Goal: Task Accomplishment & Management: Use online tool/utility

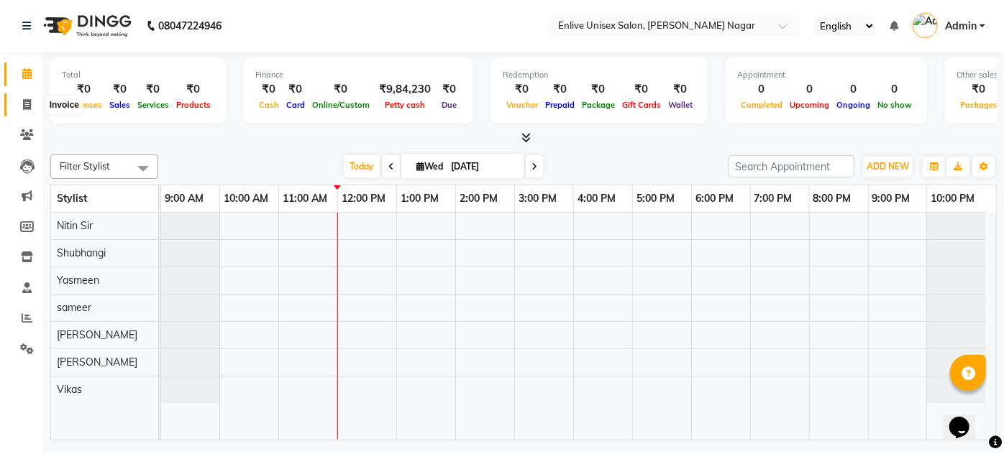
click at [23, 105] on icon at bounding box center [27, 104] width 8 height 11
select select "145"
select select "service"
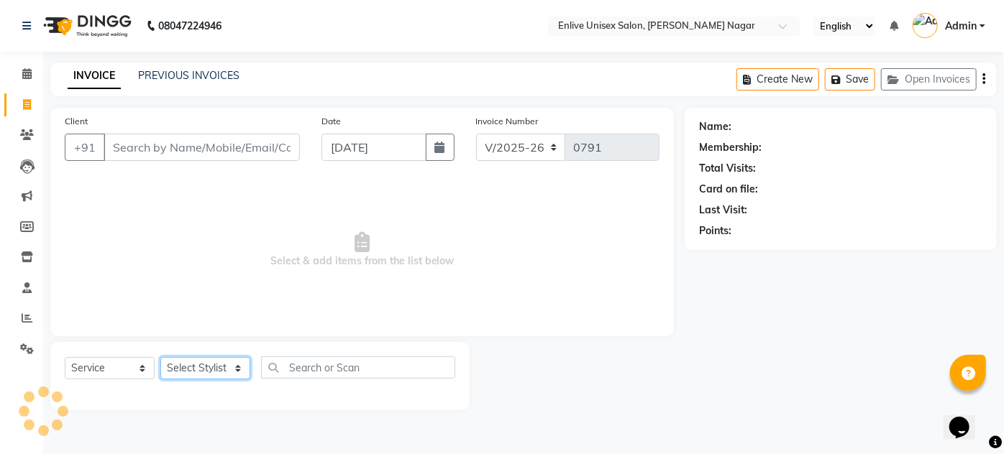
click at [214, 365] on select "Select Stylist [PERSON_NAME] [PERSON_NAME] Nitin Sir sameer [PERSON_NAME] [PERS…" at bounding box center [205, 368] width 90 height 22
select select "84222"
click at [160, 357] on select "Select Stylist [PERSON_NAME] [PERSON_NAME] Nitin Sir sameer [PERSON_NAME] [PERS…" at bounding box center [205, 368] width 90 height 22
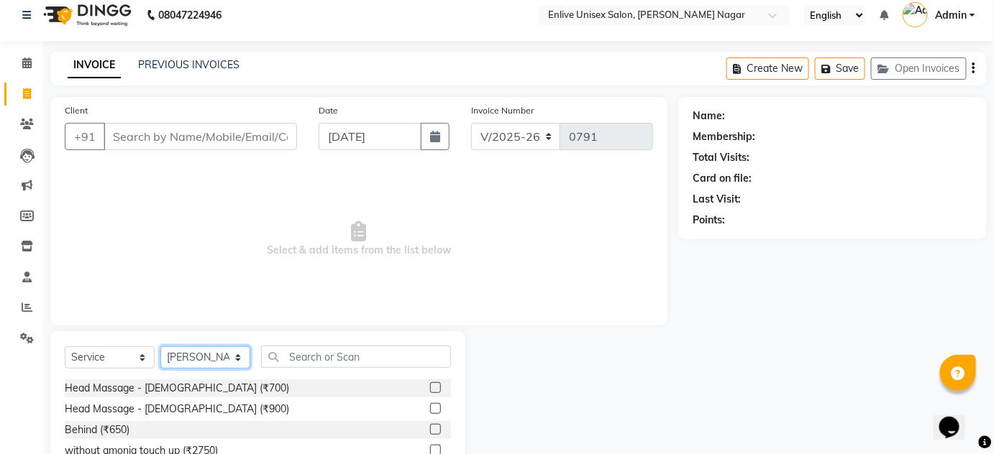
scroll to position [121, 0]
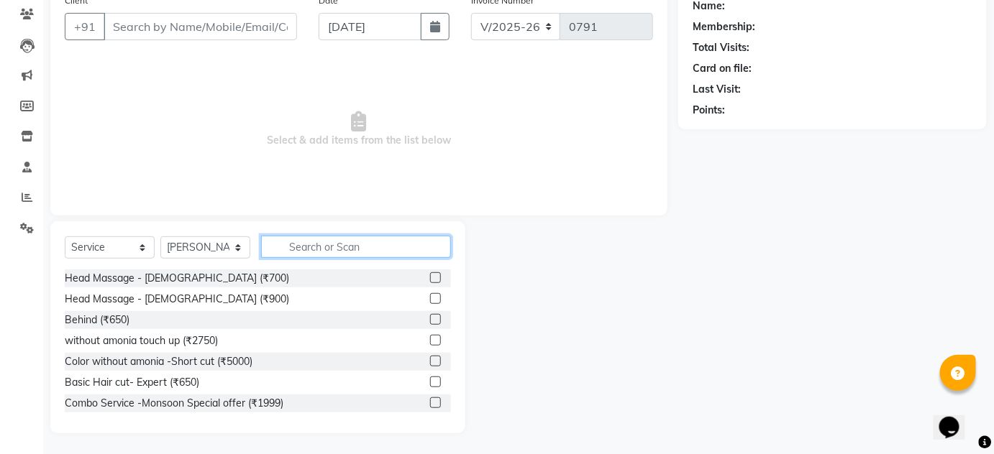
click at [292, 250] on input "text" at bounding box center [356, 247] width 190 height 22
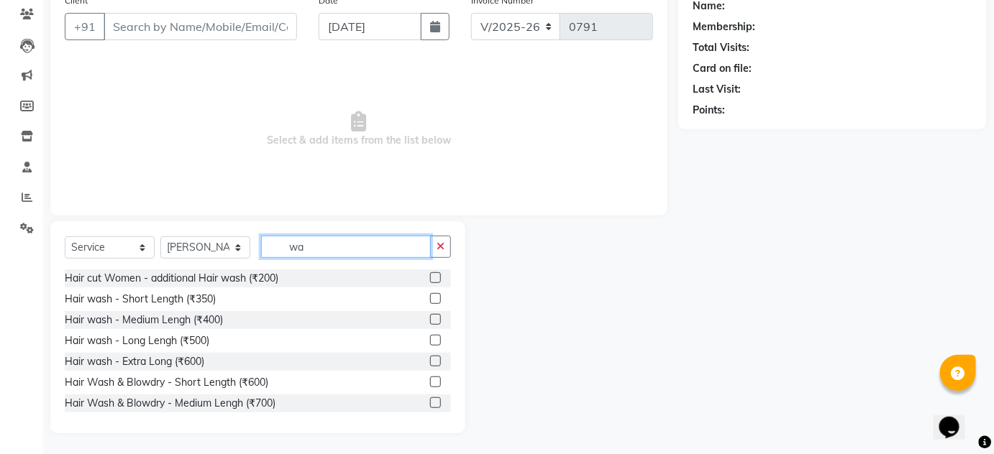
type input "w"
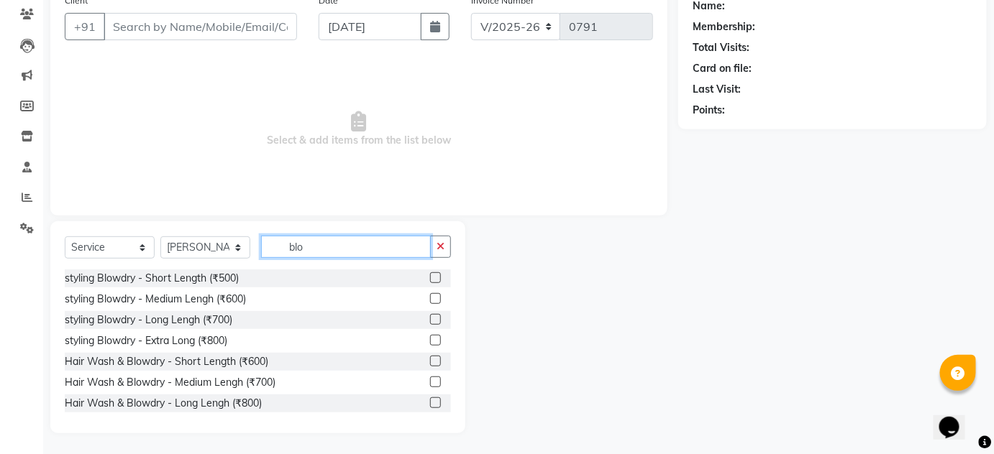
type input "blo"
click at [431, 378] on label at bounding box center [435, 382] width 11 height 11
click at [431, 378] on input "checkbox" at bounding box center [434, 382] width 9 height 9
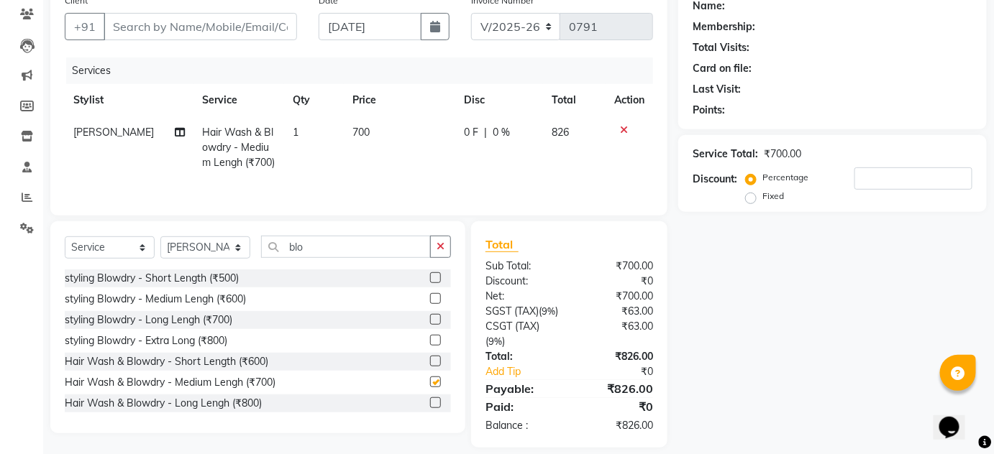
checkbox input "false"
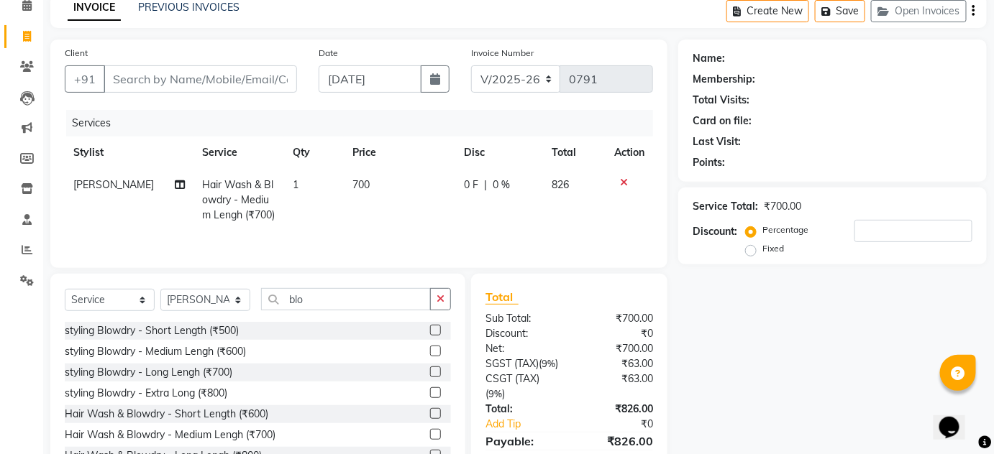
scroll to position [0, 0]
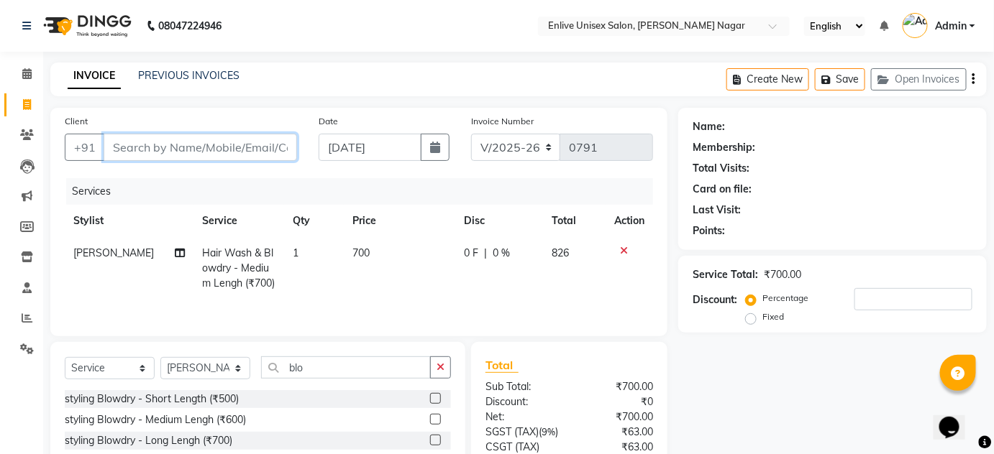
click at [234, 143] on input "Client" at bounding box center [200, 147] width 193 height 27
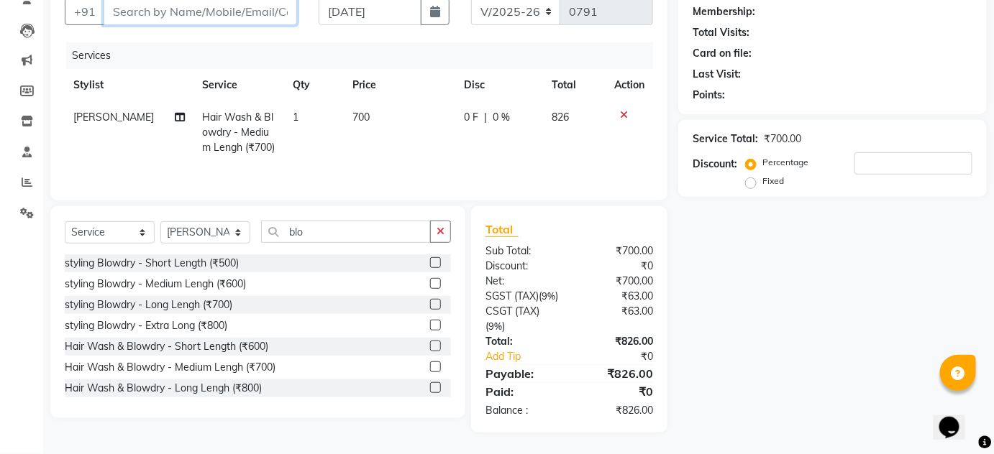
scroll to position [150, 0]
drag, startPoint x: 613, startPoint y: 408, endPoint x: 686, endPoint y: 406, distance: 72.6
click at [659, 408] on div "₹826.00" at bounding box center [616, 410] width 95 height 15
click at [726, 394] on div "Name: Membership: Total Visits: Card on file: Last Visit: Points: Service Total…" at bounding box center [837, 202] width 319 height 461
drag, startPoint x: 661, startPoint y: 281, endPoint x: 623, endPoint y: 267, distance: 40.5
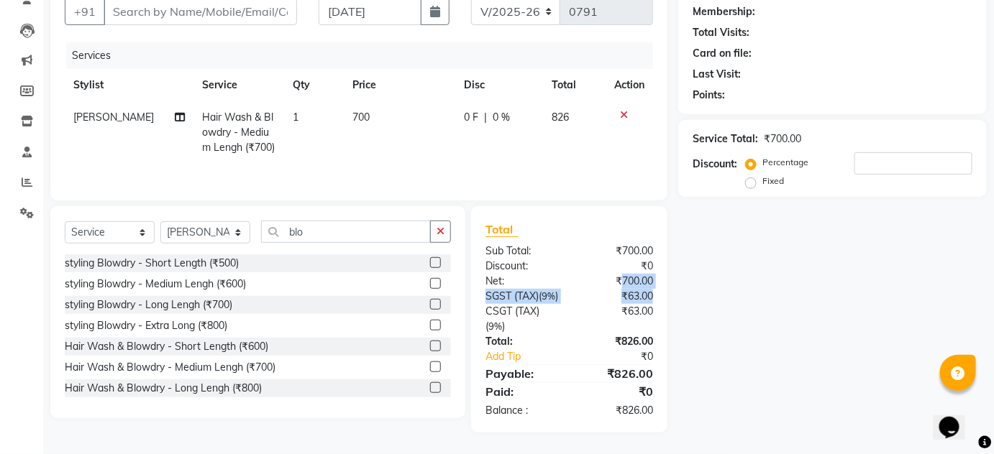
click at [623, 267] on div "Total Sub Total: ₹700.00 Discount: ₹0 Net: ₹700.00 SGST (Tax) ( 9% ) ₹63.00 CSG…" at bounding box center [569, 320] width 168 height 198
click at [559, 274] on div "Net:" at bounding box center [522, 281] width 95 height 15
drag, startPoint x: 489, startPoint y: 232, endPoint x: 513, endPoint y: 243, distance: 26.4
click at [513, 243] on div "Total Sub Total: ₹700.00 Discount: ₹0 Net: ₹700.00 SGST (Tax) ( 9% ) ₹63.00 CSG…" at bounding box center [569, 320] width 168 height 198
click at [692, 314] on div "Name: Membership: Total Visits: Card on file: Last Visit: Points: Service Total…" at bounding box center [837, 202] width 319 height 461
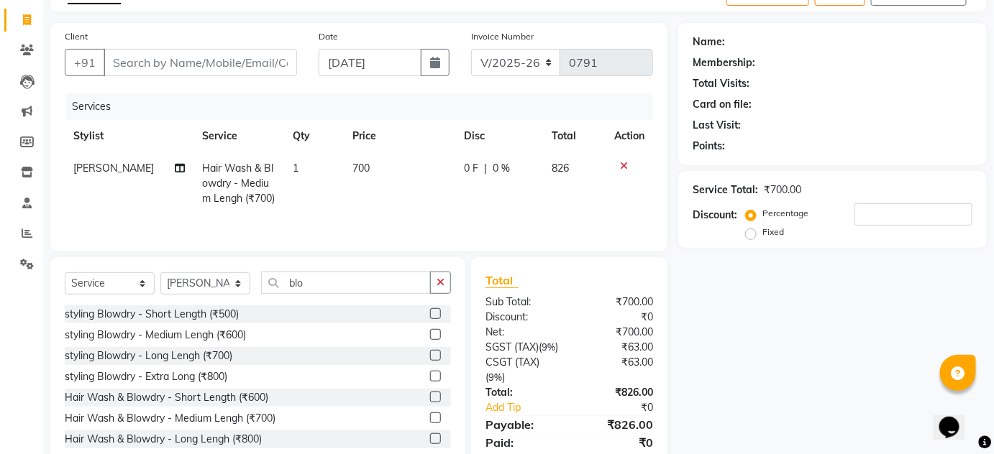
scroll to position [0, 0]
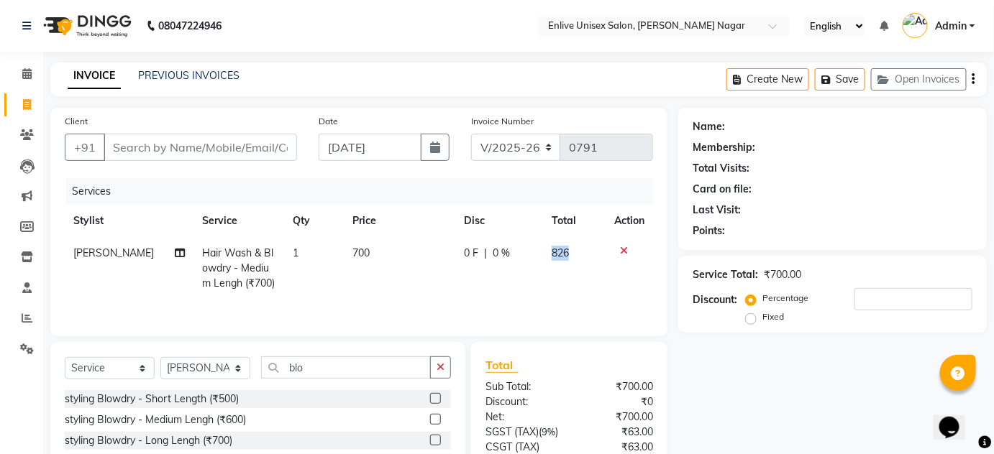
drag, startPoint x: 549, startPoint y: 254, endPoint x: 567, endPoint y: 260, distance: 19.1
click at [567, 260] on td "826" at bounding box center [574, 268] width 63 height 63
select select "84222"
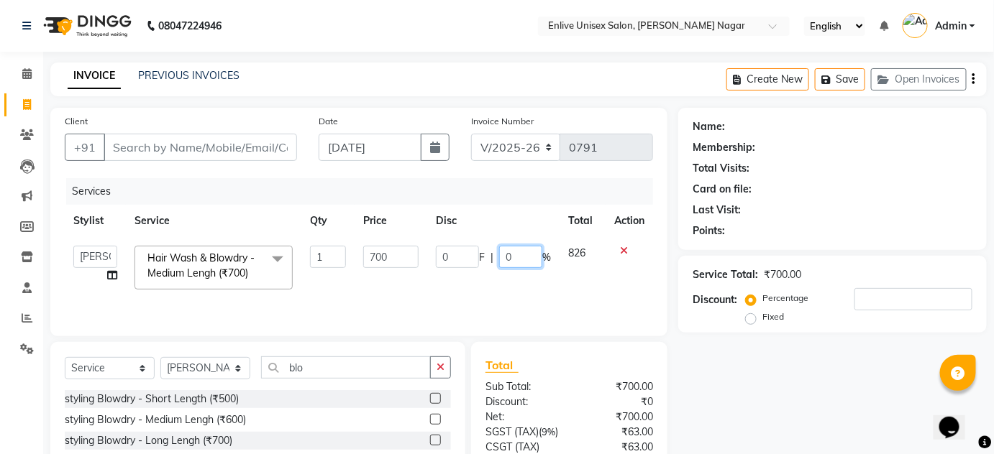
click at [545, 274] on td "0 F | 0 %" at bounding box center [493, 267] width 132 height 61
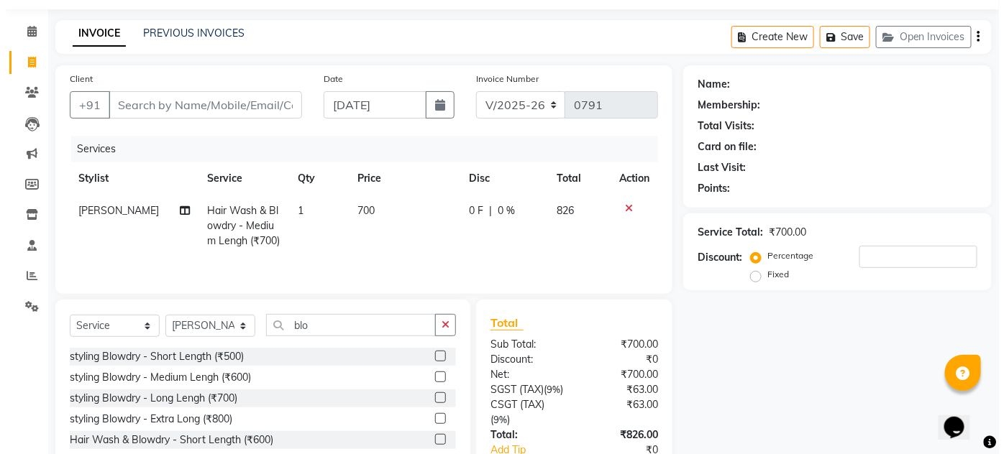
scroll to position [65, 0]
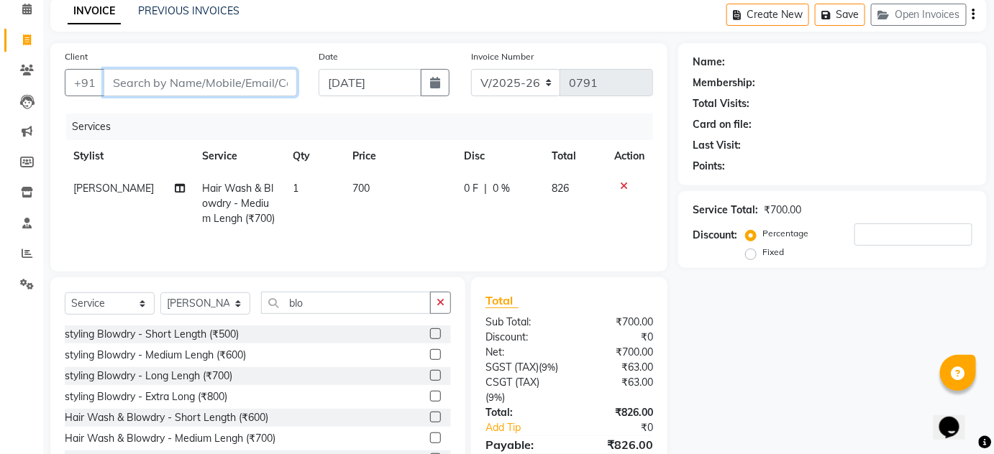
click at [176, 83] on input "Client" at bounding box center [200, 82] width 193 height 27
type input "9"
type input "0"
type input "9545451977"
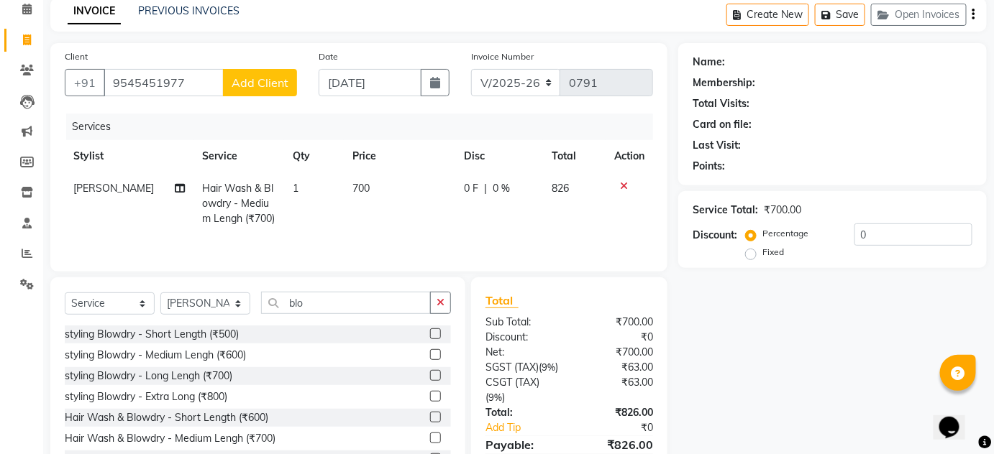
click at [241, 75] on span "Add Client" at bounding box center [260, 82] width 57 height 14
select select "22"
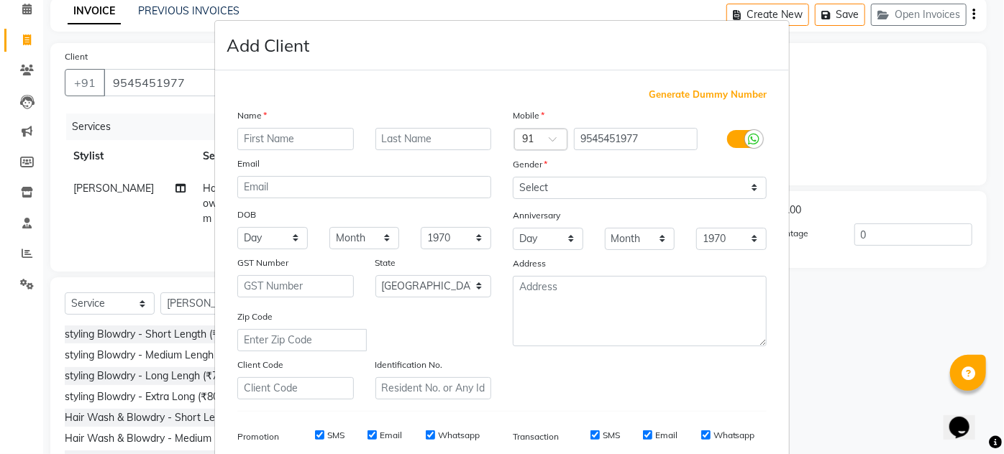
click at [257, 133] on input "text" at bounding box center [295, 139] width 116 height 22
type input "[PERSON_NAME]"
click at [393, 145] on input "text" at bounding box center [433, 139] width 116 height 22
type input "."
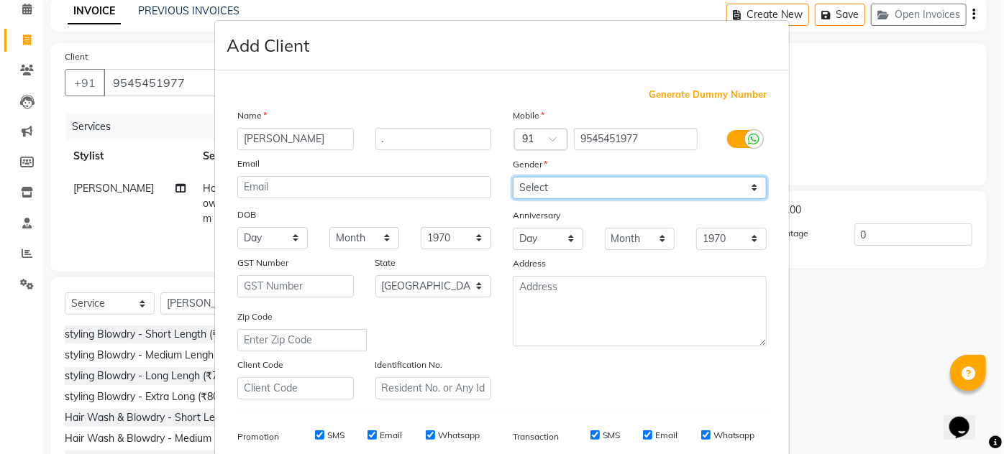
click at [572, 191] on select "Select [DEMOGRAPHIC_DATA] [DEMOGRAPHIC_DATA] Other Prefer Not To Say" at bounding box center [640, 188] width 254 height 22
select select "[DEMOGRAPHIC_DATA]"
click at [513, 177] on select "Select [DEMOGRAPHIC_DATA] [DEMOGRAPHIC_DATA] Other Prefer Not To Say" at bounding box center [640, 188] width 254 height 22
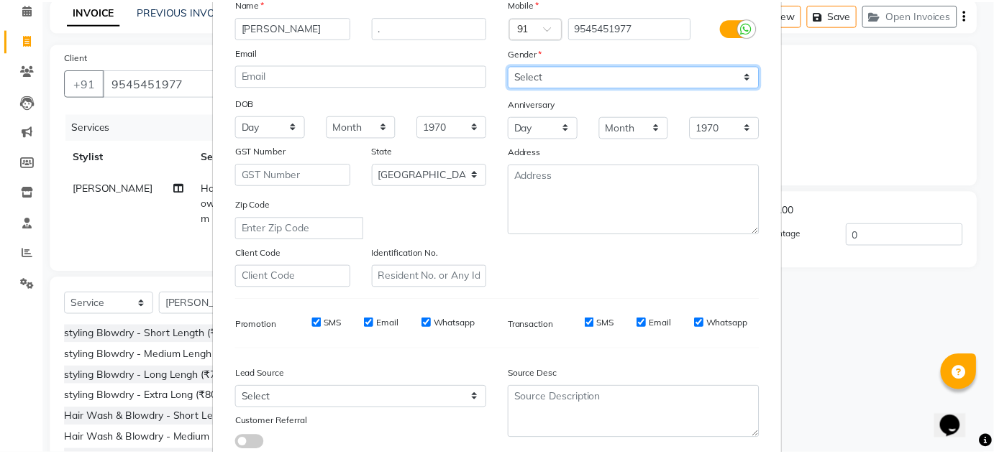
scroll to position [209, 0]
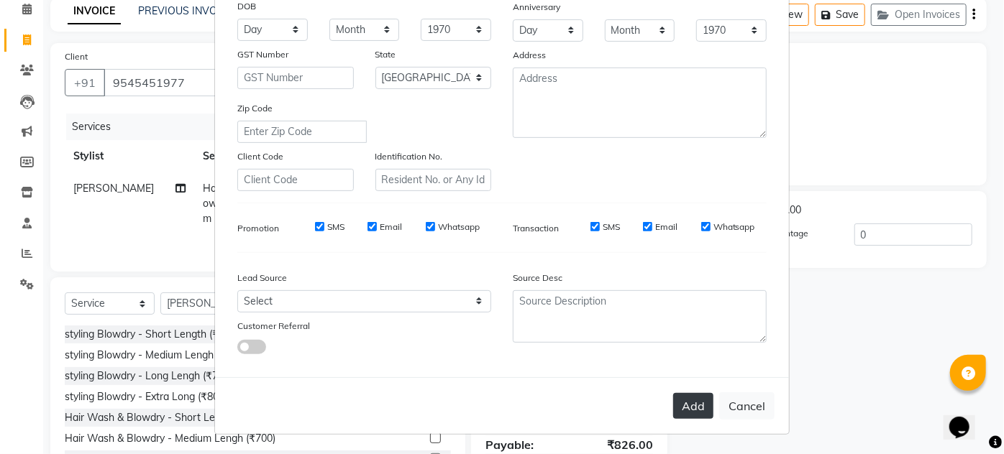
click at [679, 405] on button "Add" at bounding box center [693, 406] width 40 height 26
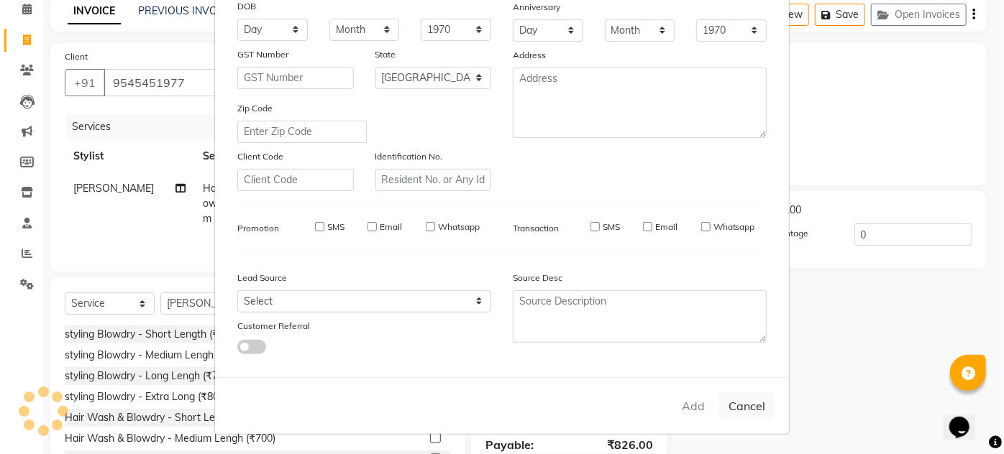
select select
select select "null"
select select
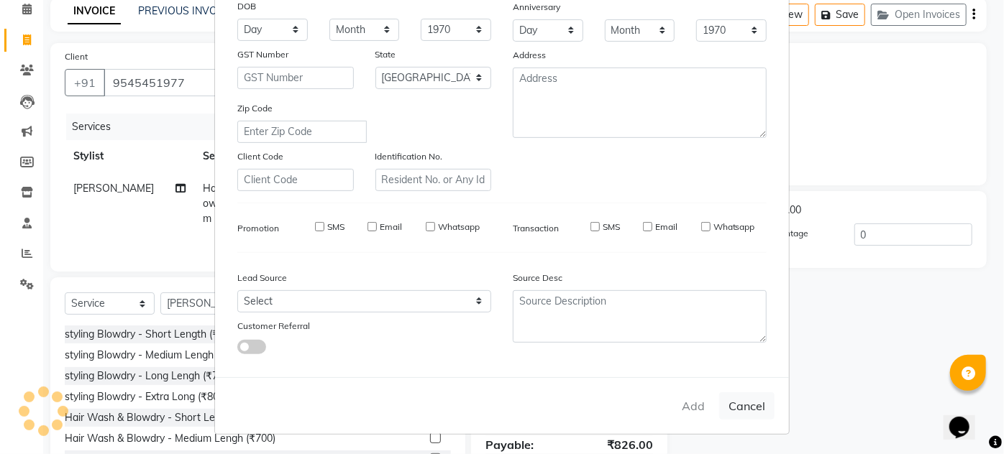
select select
checkbox input "false"
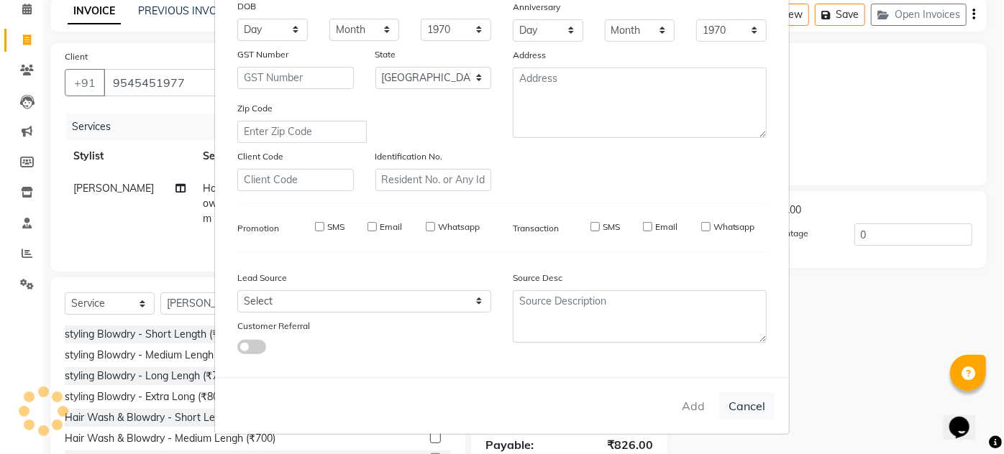
checkbox input "false"
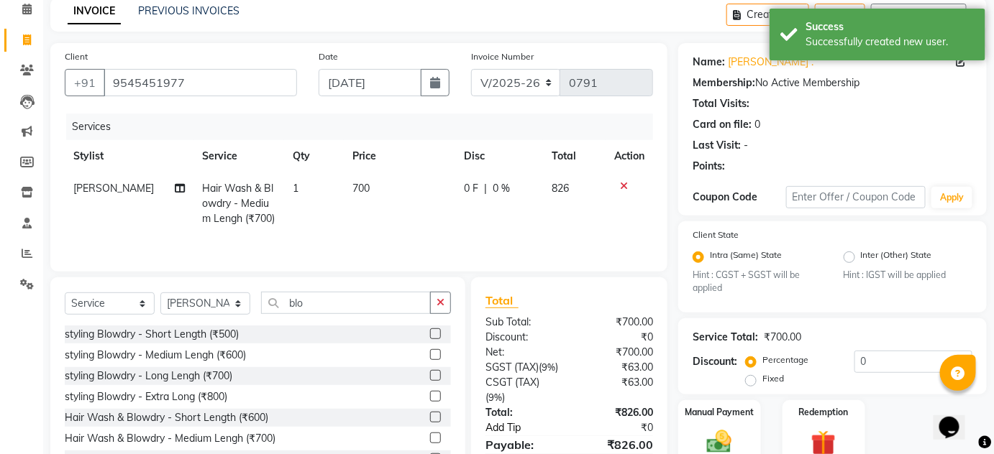
scroll to position [150, 0]
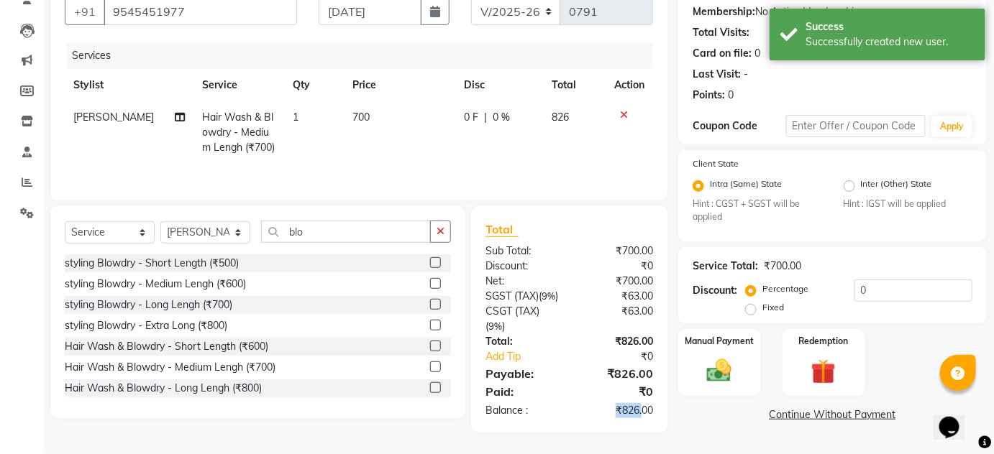
drag, startPoint x: 612, startPoint y: 415, endPoint x: 641, endPoint y: 415, distance: 28.8
click at [641, 415] on div "₹826.00" at bounding box center [616, 410] width 95 height 15
click at [682, 410] on div "Name: [PERSON_NAME] . Membership: No Active Membership Total Visits: Card on fi…" at bounding box center [837, 202] width 319 height 461
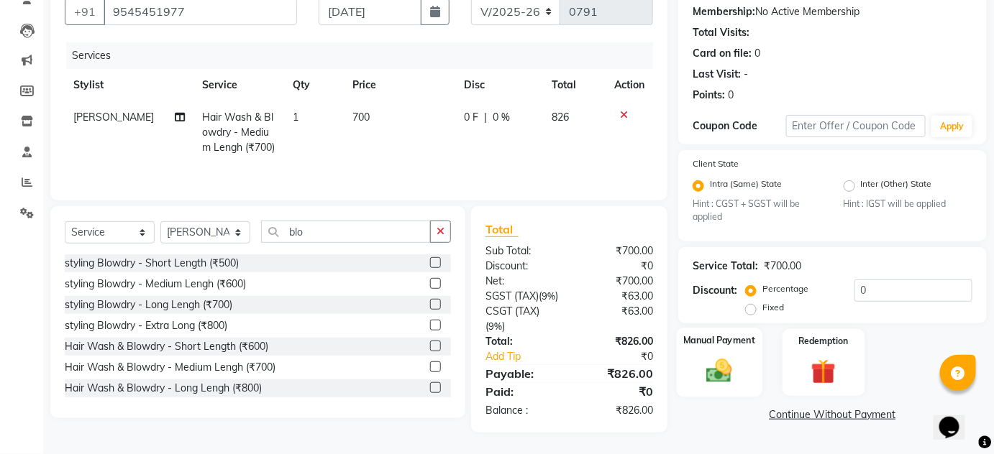
click at [742, 333] on div "Manual Payment" at bounding box center [720, 363] width 86 height 70
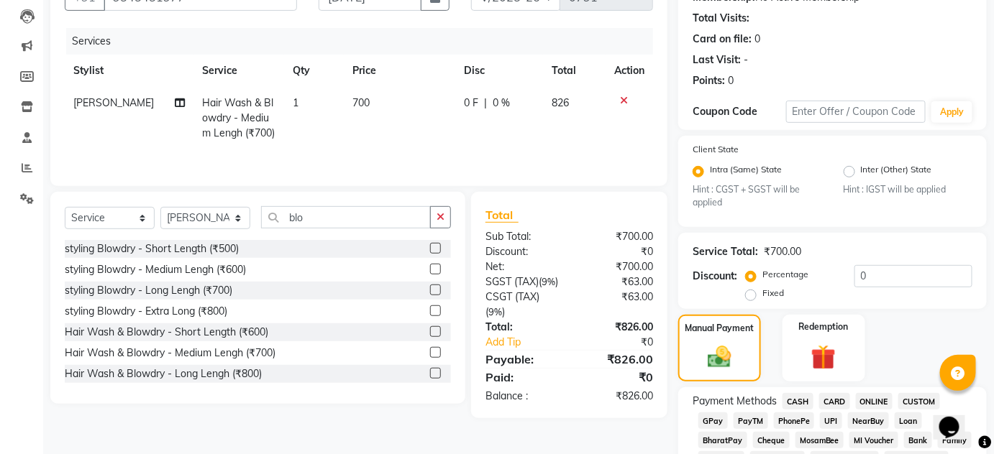
click at [875, 398] on span "ONLINE" at bounding box center [874, 401] width 37 height 17
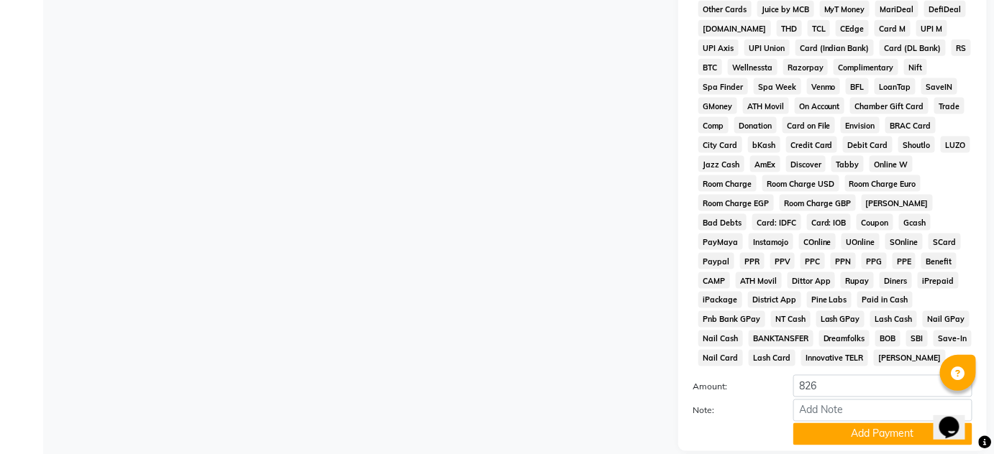
scroll to position [725, 0]
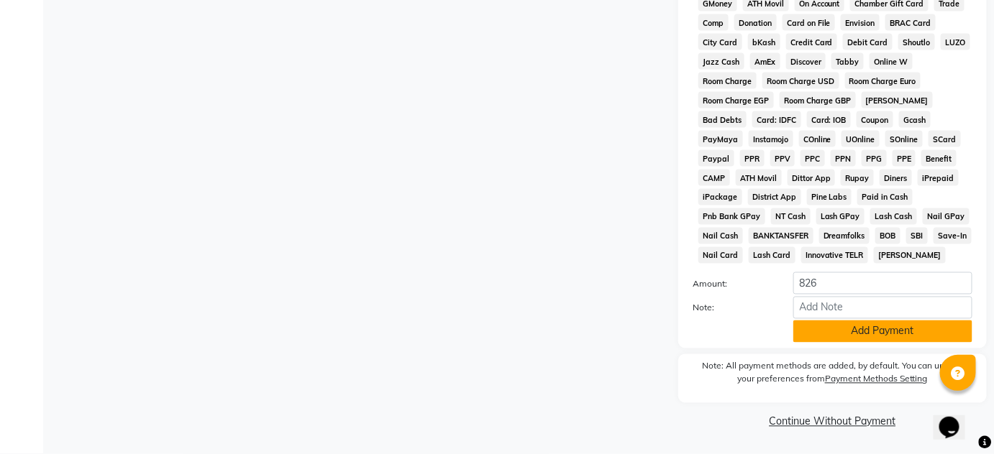
click at [800, 324] on button "Add Payment" at bounding box center [882, 332] width 179 height 22
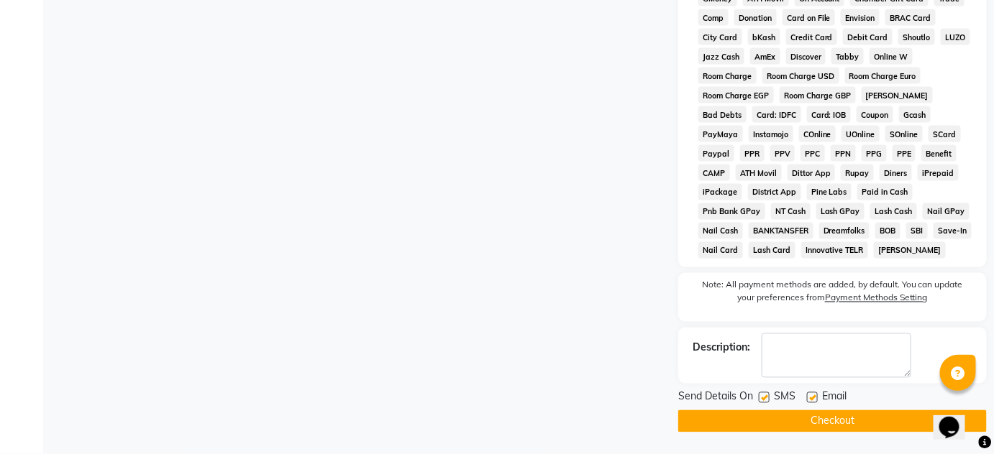
scroll to position [730, 0]
click at [736, 417] on button "Checkout" at bounding box center [832, 422] width 308 height 22
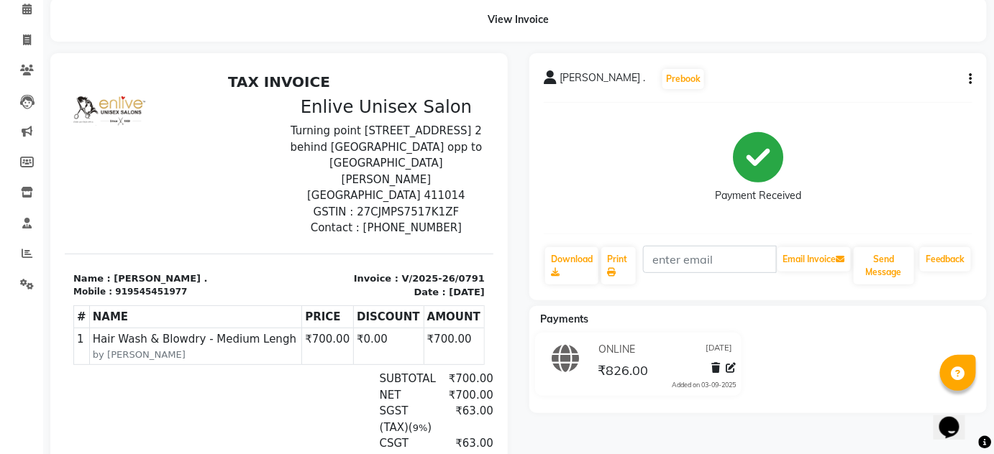
click at [24, 52] on li "Invoice" at bounding box center [21, 40] width 43 height 31
click at [24, 45] on span at bounding box center [26, 40] width 25 height 17
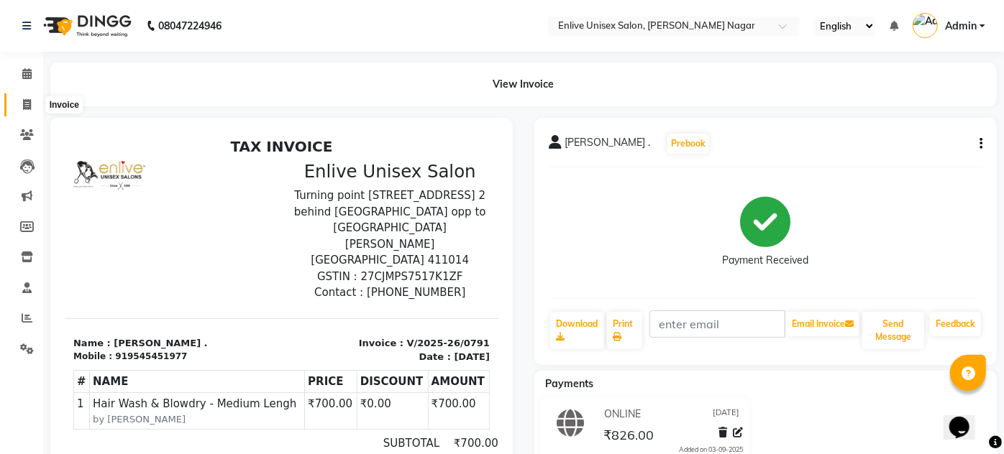
select select "service"
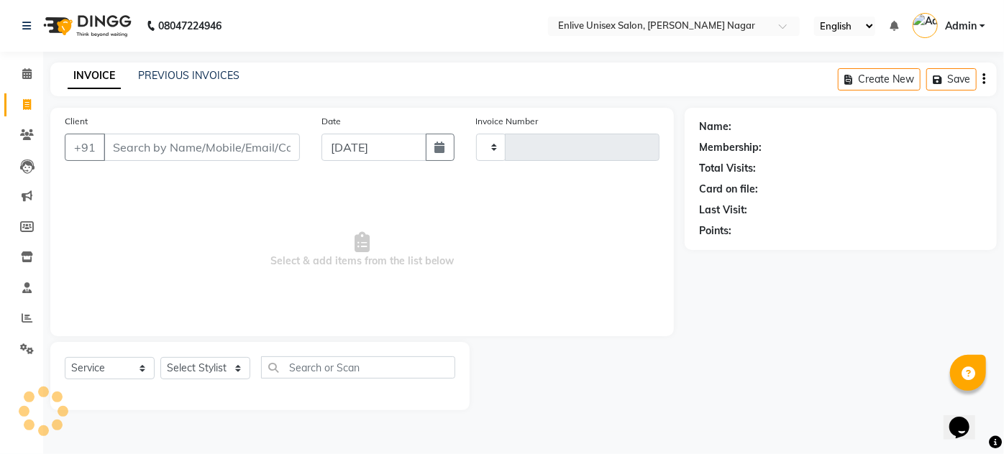
type input "0792"
select select "145"
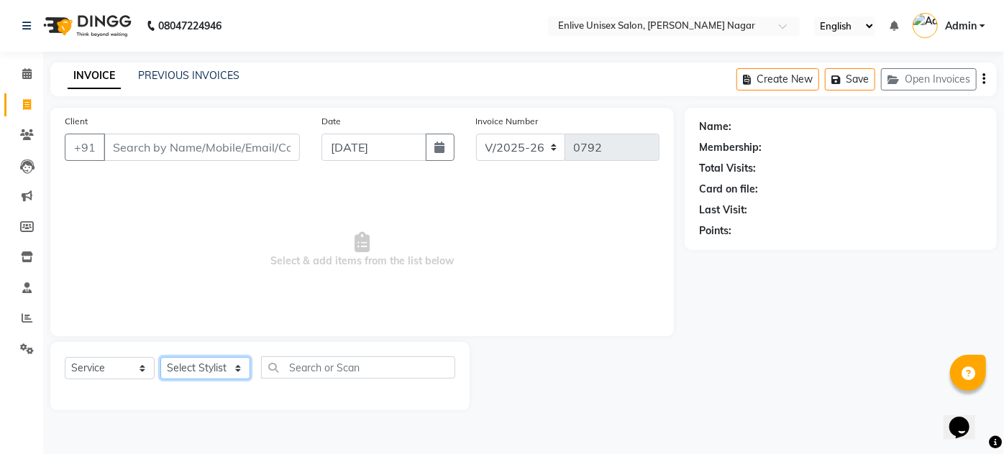
click at [230, 364] on select "Select Stylist [PERSON_NAME] [PERSON_NAME] Nitin Sir sameer [PERSON_NAME] [PERS…" at bounding box center [205, 368] width 90 height 22
select select "26241"
click at [160, 357] on select "Select Stylist [PERSON_NAME] [PERSON_NAME] Nitin Sir sameer [PERSON_NAME] [PERS…" at bounding box center [205, 368] width 90 height 22
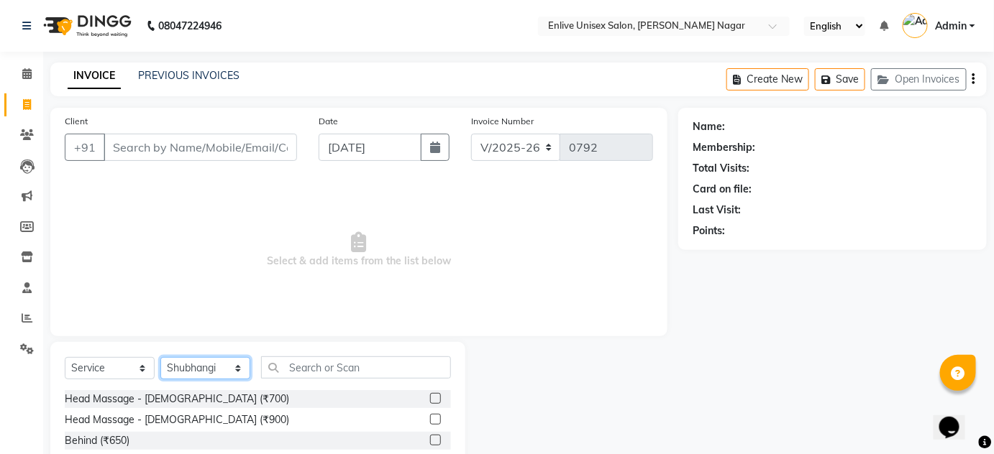
scroll to position [121, 0]
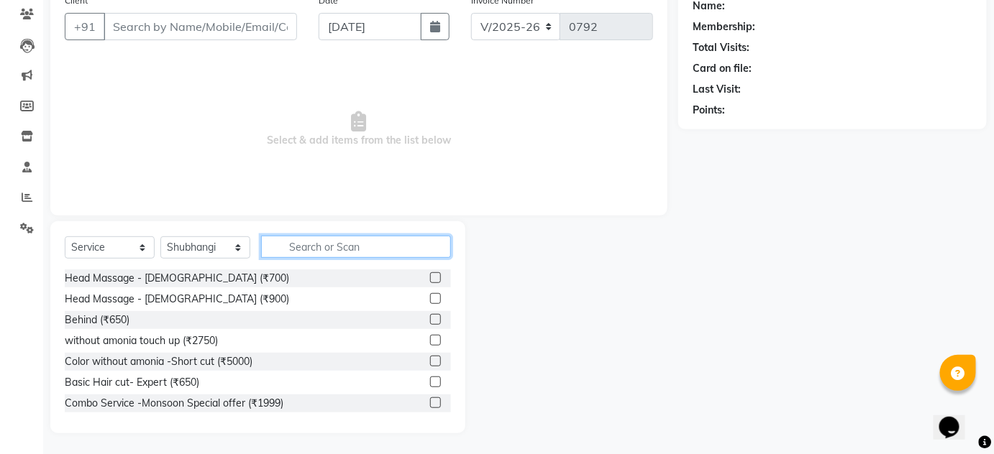
click at [308, 255] on input "text" at bounding box center [356, 247] width 190 height 22
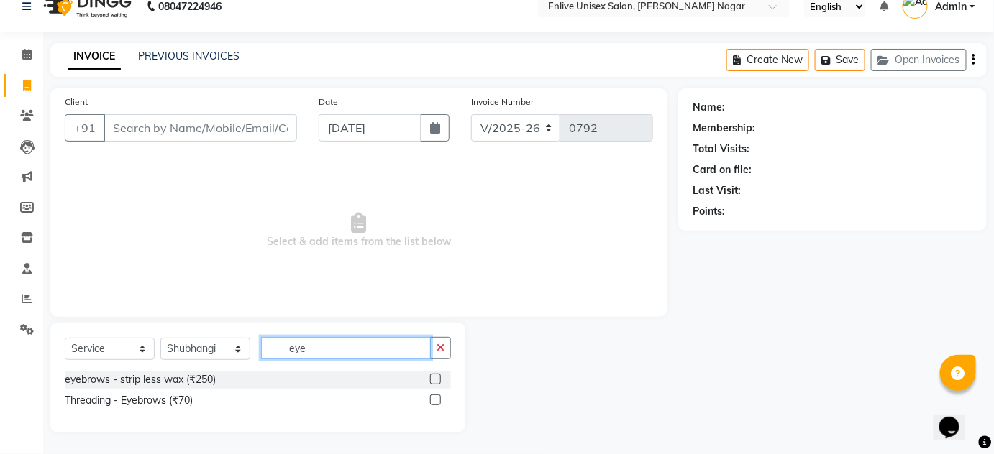
scroll to position [19, 0]
type input "eye"
click at [434, 397] on label at bounding box center [435, 400] width 11 height 11
click at [434, 397] on input "checkbox" at bounding box center [434, 401] width 9 height 9
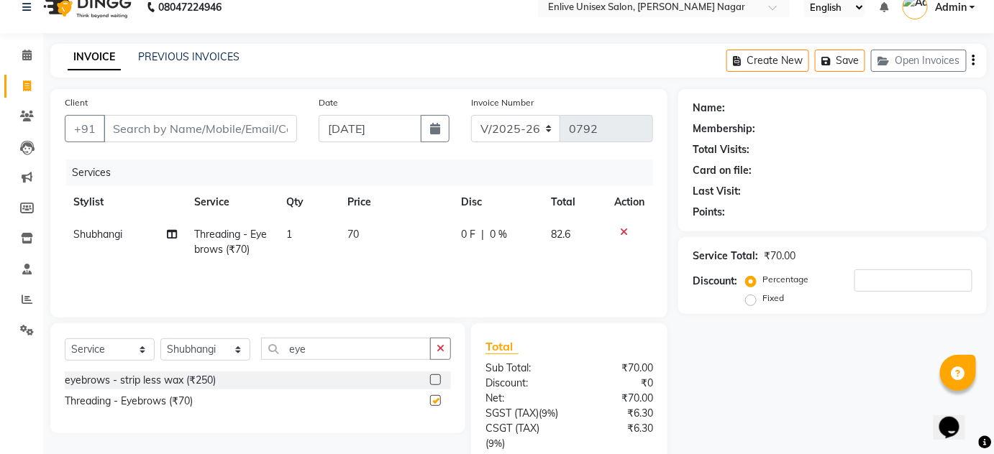
checkbox input "false"
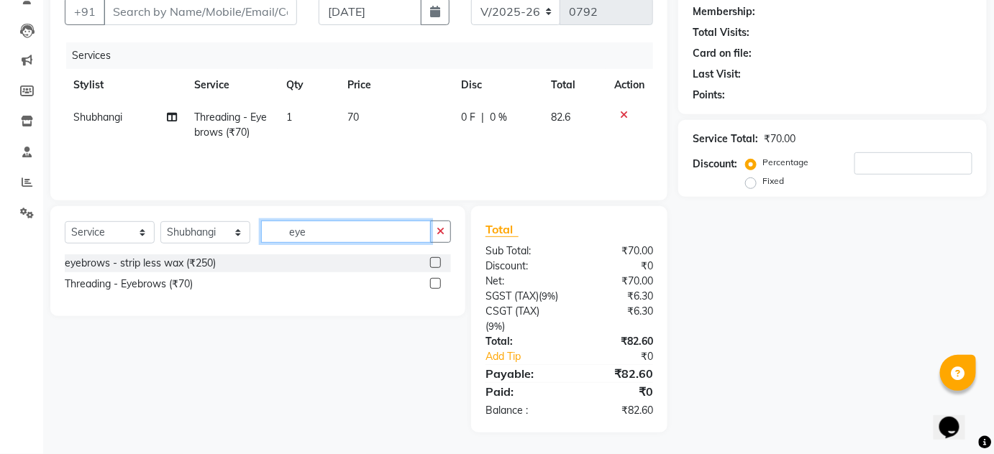
click at [316, 225] on input "eye" at bounding box center [346, 232] width 170 height 22
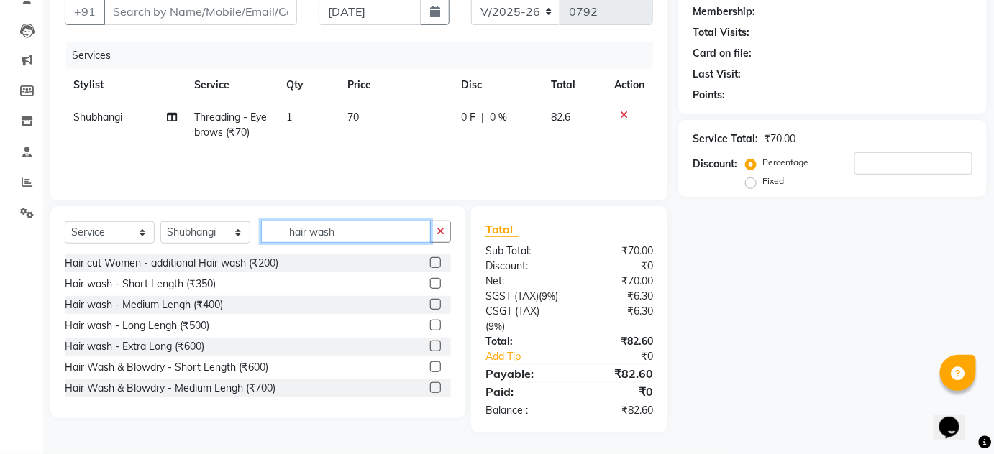
click at [296, 221] on input "hair wash" at bounding box center [346, 232] width 170 height 22
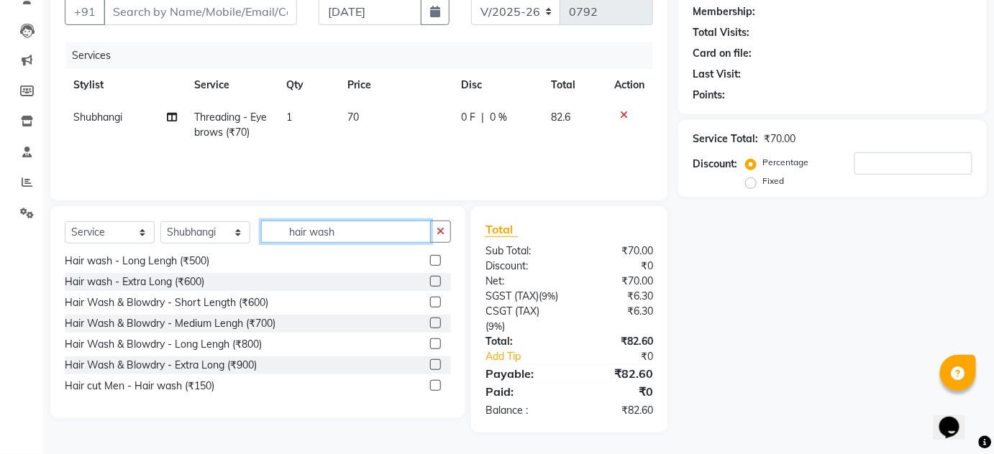
type input "hair wash"
click at [430, 318] on label at bounding box center [435, 323] width 11 height 11
click at [430, 319] on input "checkbox" at bounding box center [434, 323] width 9 height 9
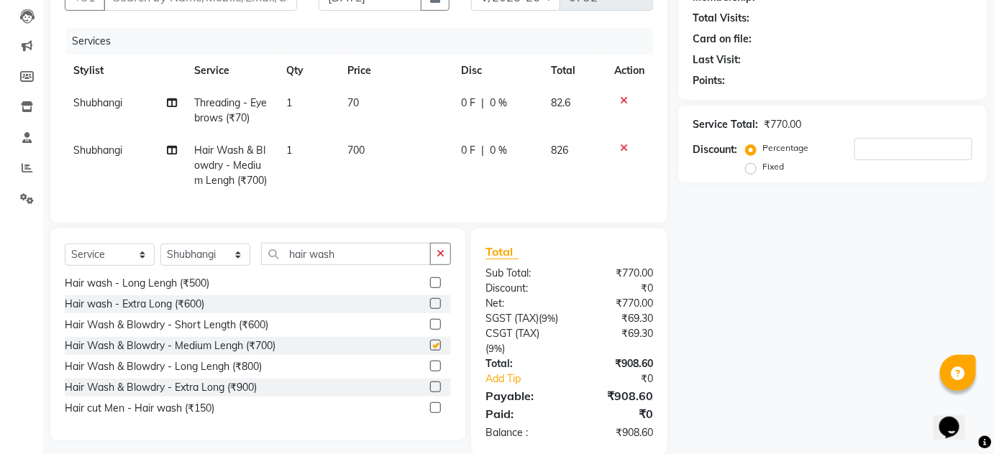
checkbox input "false"
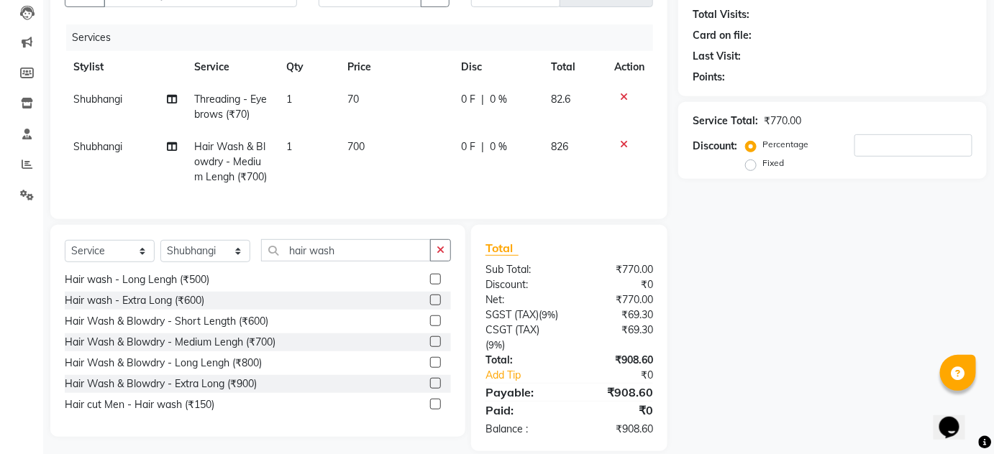
scroll to position [66, 0]
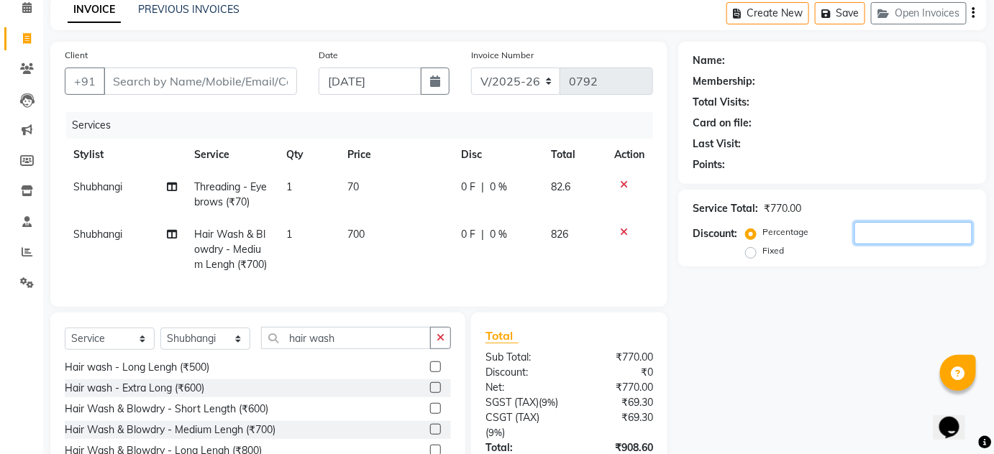
click at [871, 230] on input "number" at bounding box center [913, 233] width 118 height 22
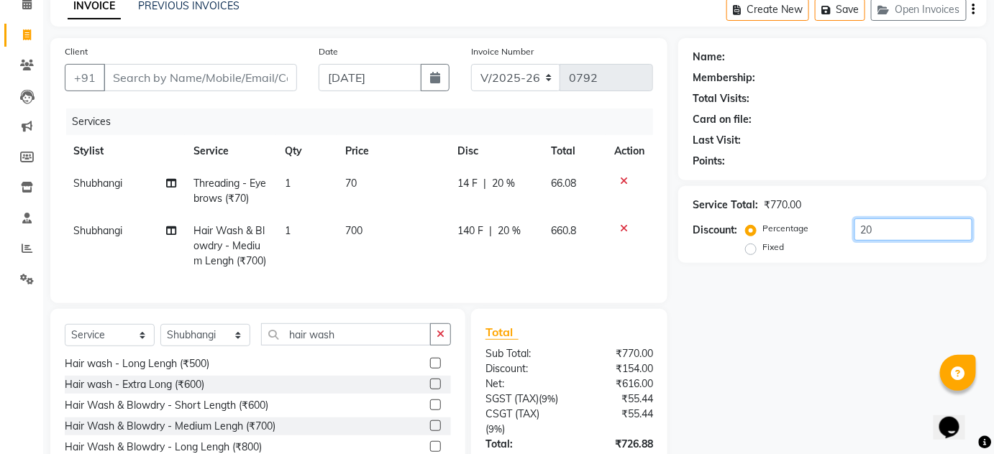
scroll to position [0, 0]
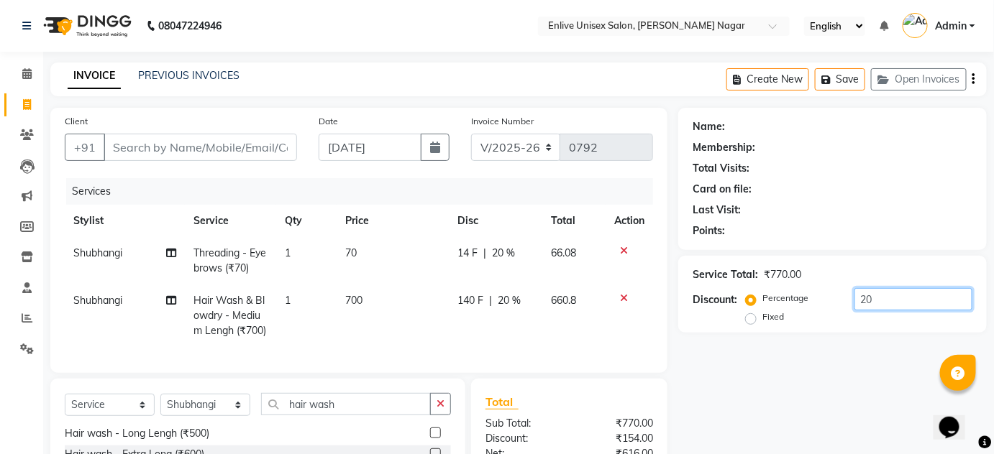
type input "20"
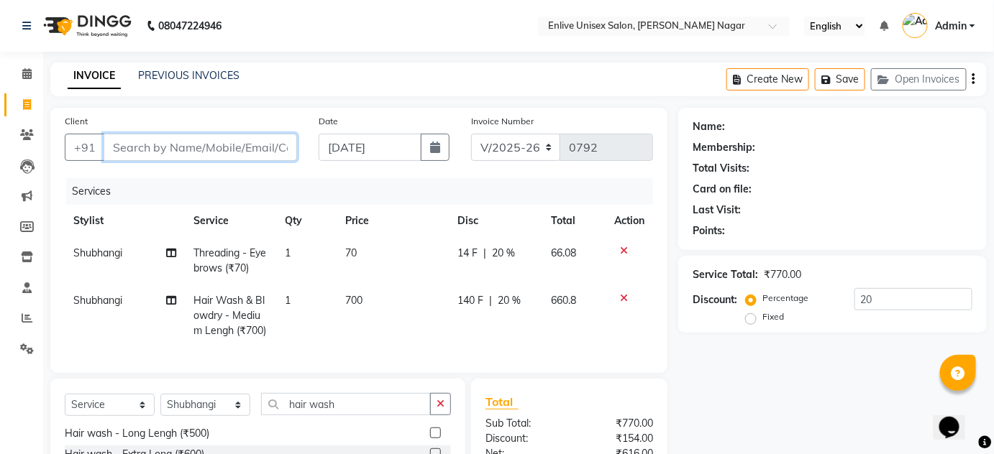
click at [170, 151] on input "Client" at bounding box center [200, 147] width 193 height 27
